Goal: Task Accomplishment & Management: Manage account settings

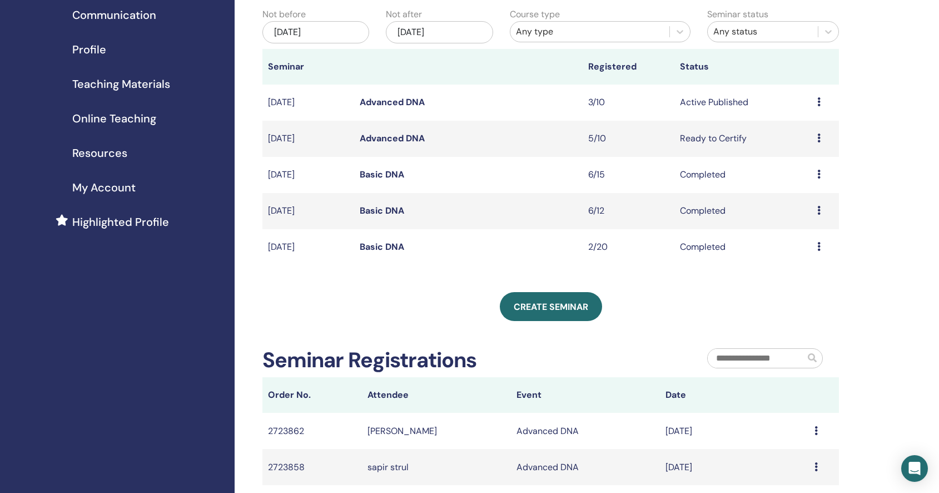
scroll to position [81, 0]
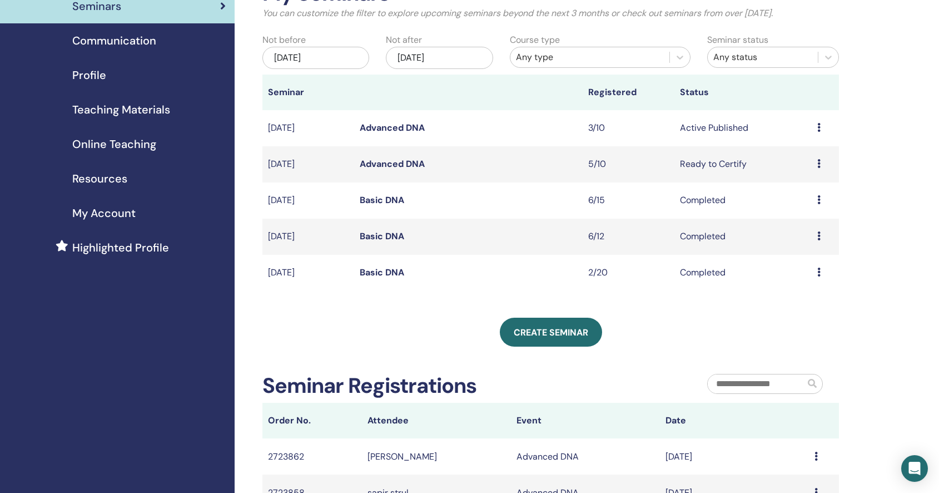
click at [818, 165] on icon at bounding box center [819, 163] width 3 height 9
click at [836, 160] on td "Preview Edit Attendees Cancel" at bounding box center [825, 164] width 27 height 36
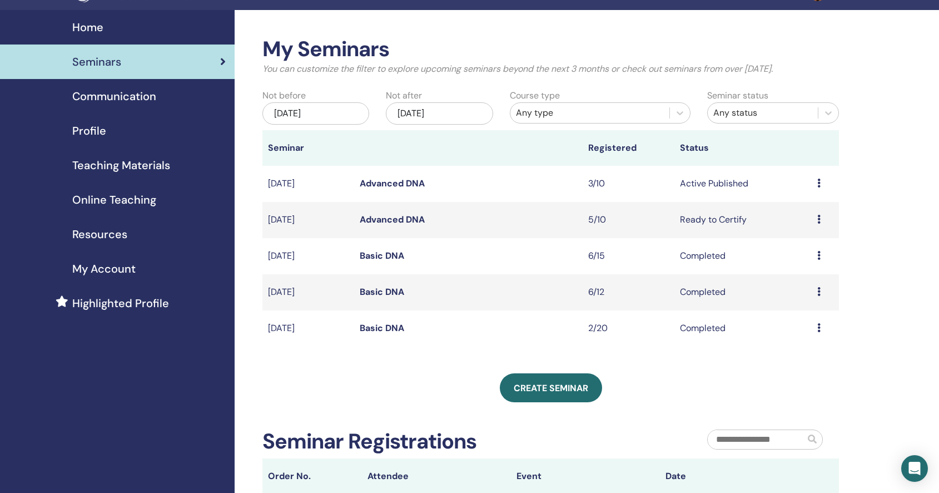
scroll to position [0, 0]
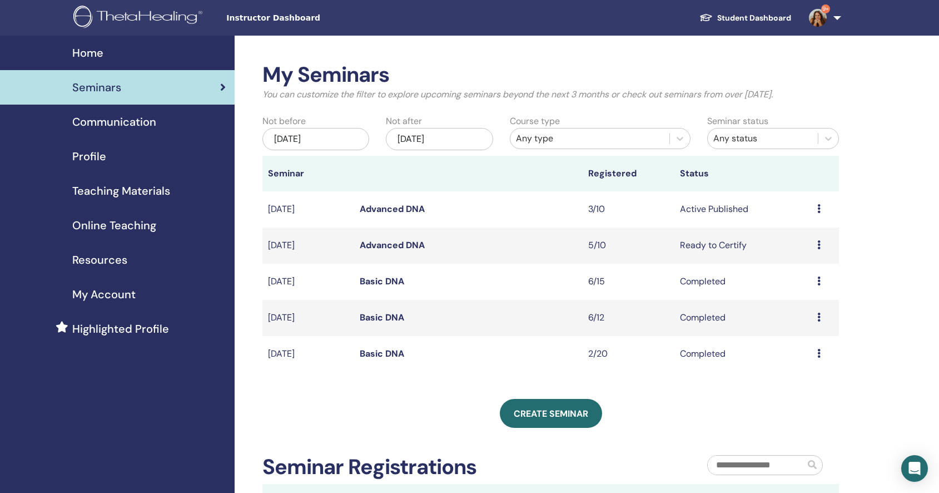
click at [109, 294] on span "My Account" at bounding box center [103, 294] width 63 height 17
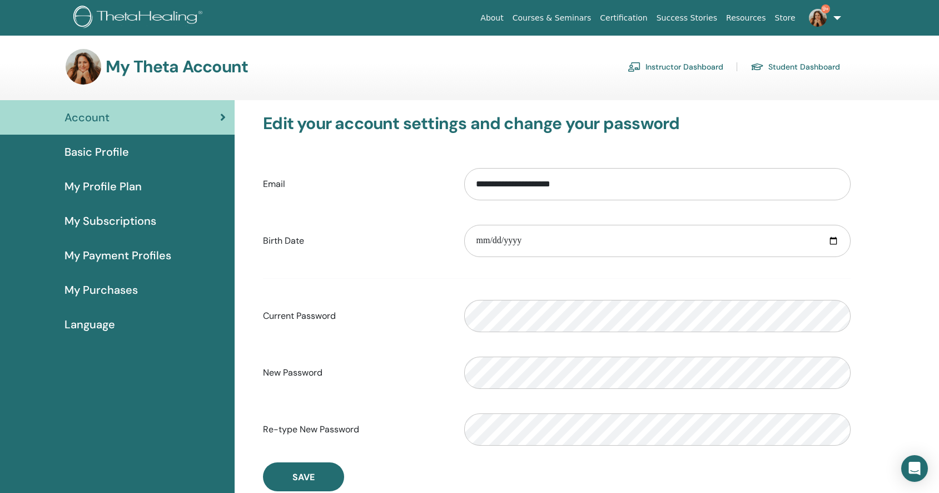
click at [109, 294] on span "My Purchases" at bounding box center [101, 289] width 73 height 17
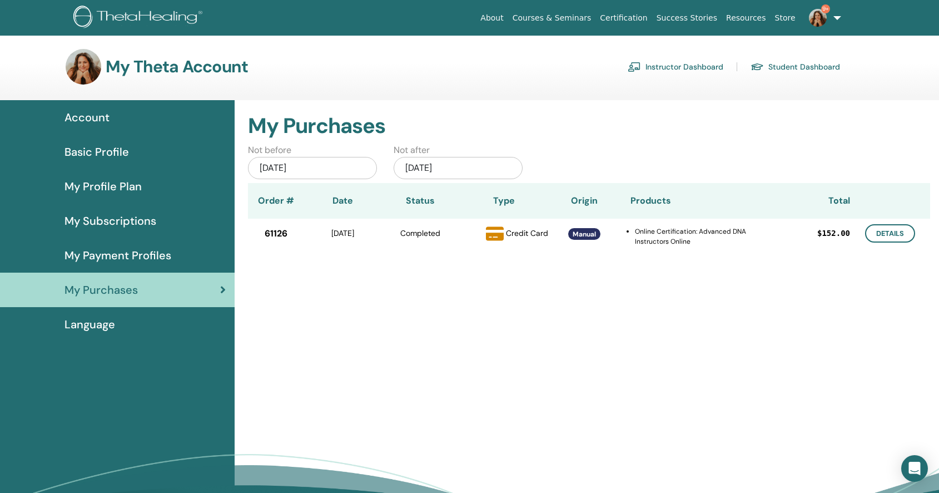
click at [116, 257] on span "My Payment Profiles" at bounding box center [118, 255] width 107 height 17
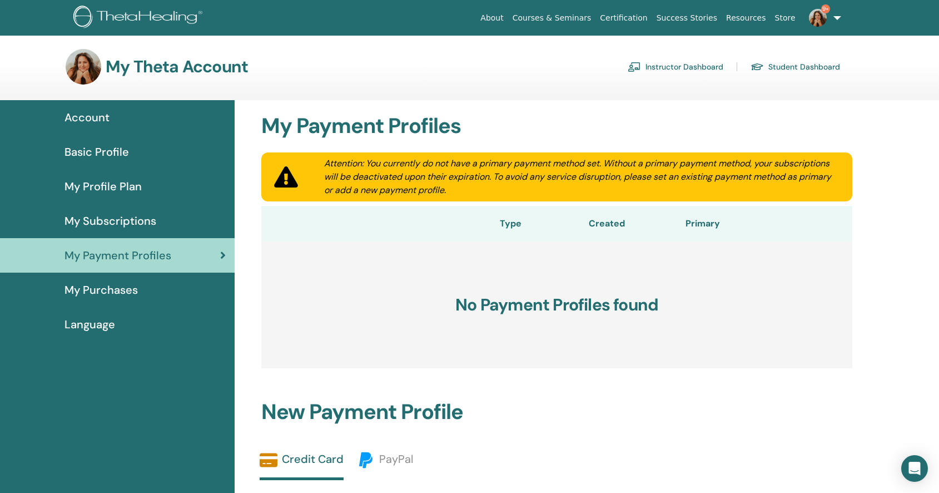
click at [122, 223] on span "My Subscriptions" at bounding box center [111, 220] width 92 height 17
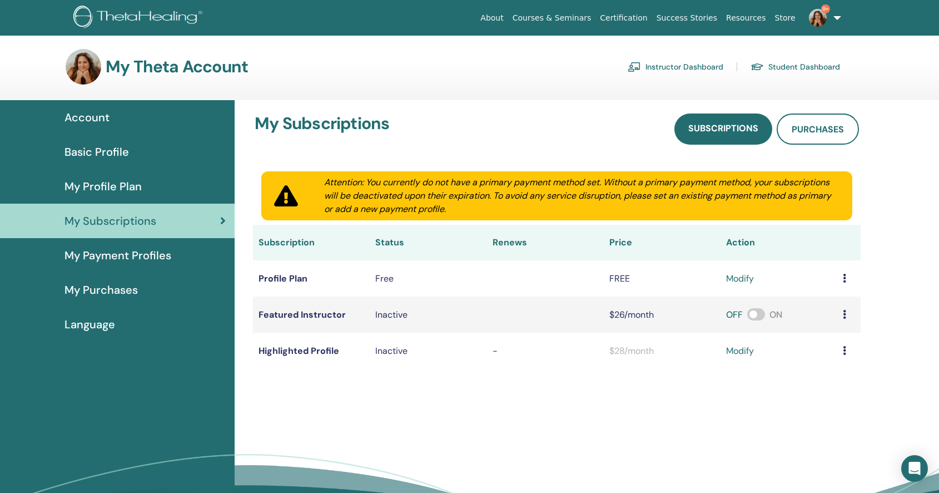
click at [122, 154] on span "Basic Profile" at bounding box center [97, 152] width 65 height 17
